Goal: Task Accomplishment & Management: Complete application form

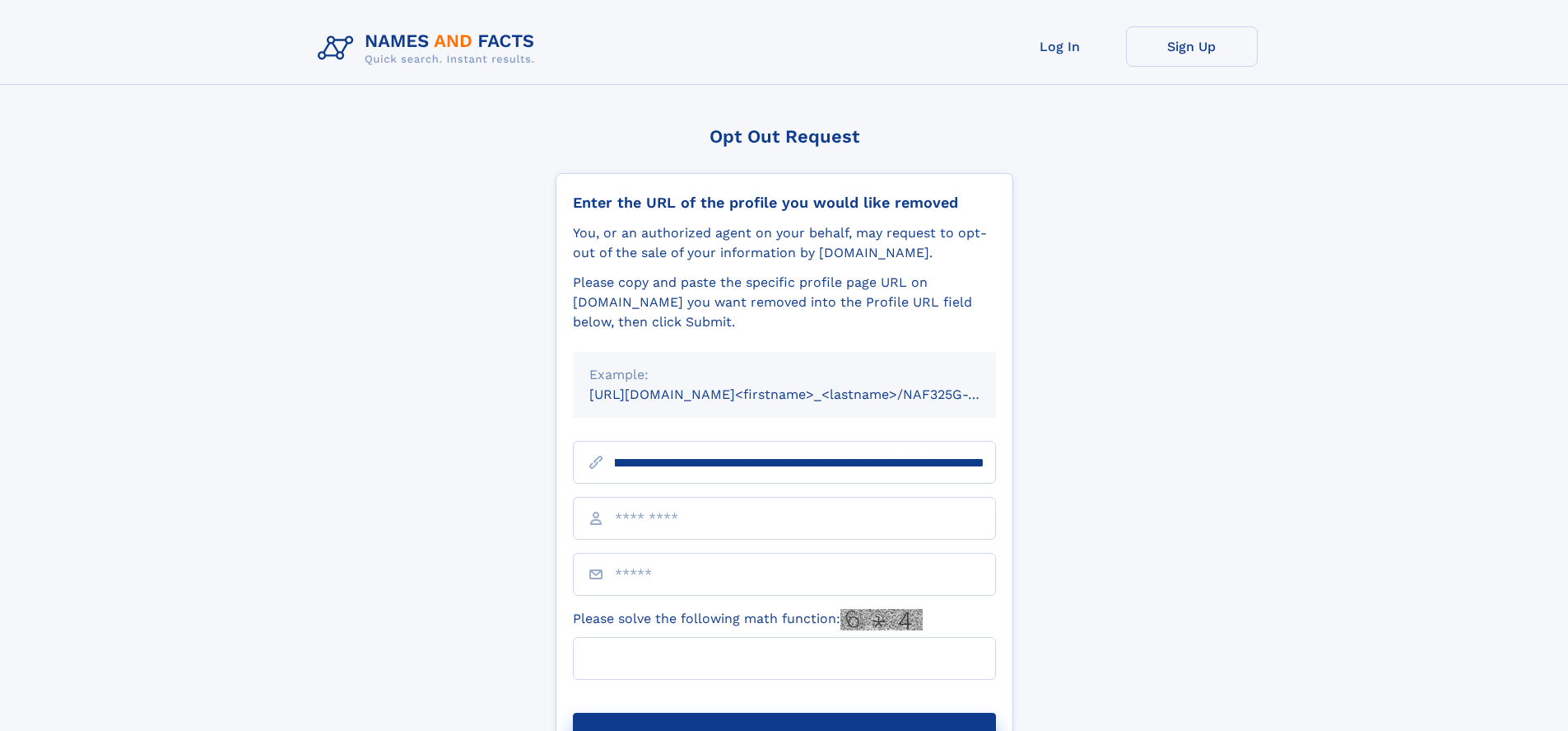
scroll to position [0, 183]
type input "**********"
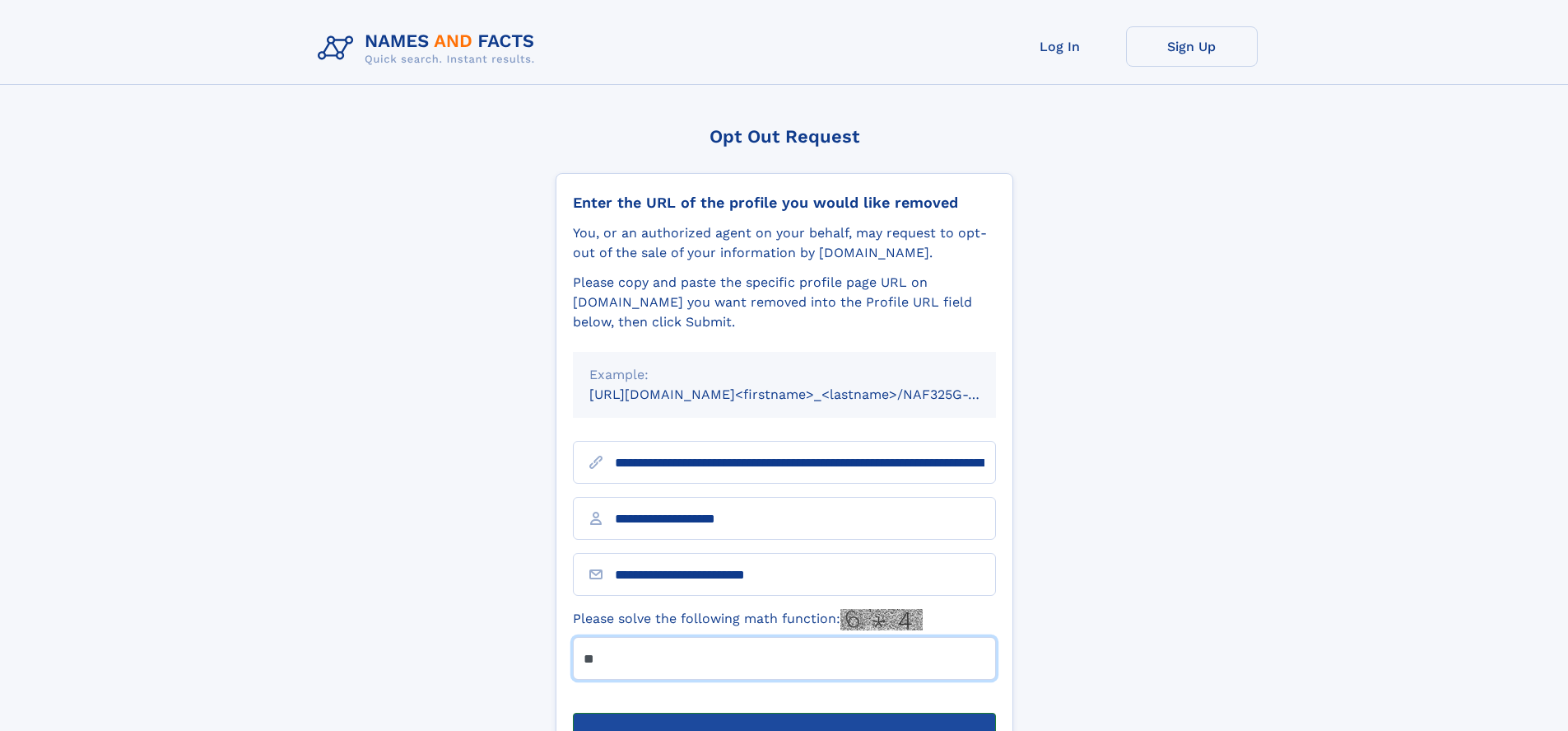
type input "**"
click at [784, 712] on button "Submit Opt Out Request" at bounding box center [784, 739] width 423 height 53
